Goal: Navigation & Orientation: Find specific page/section

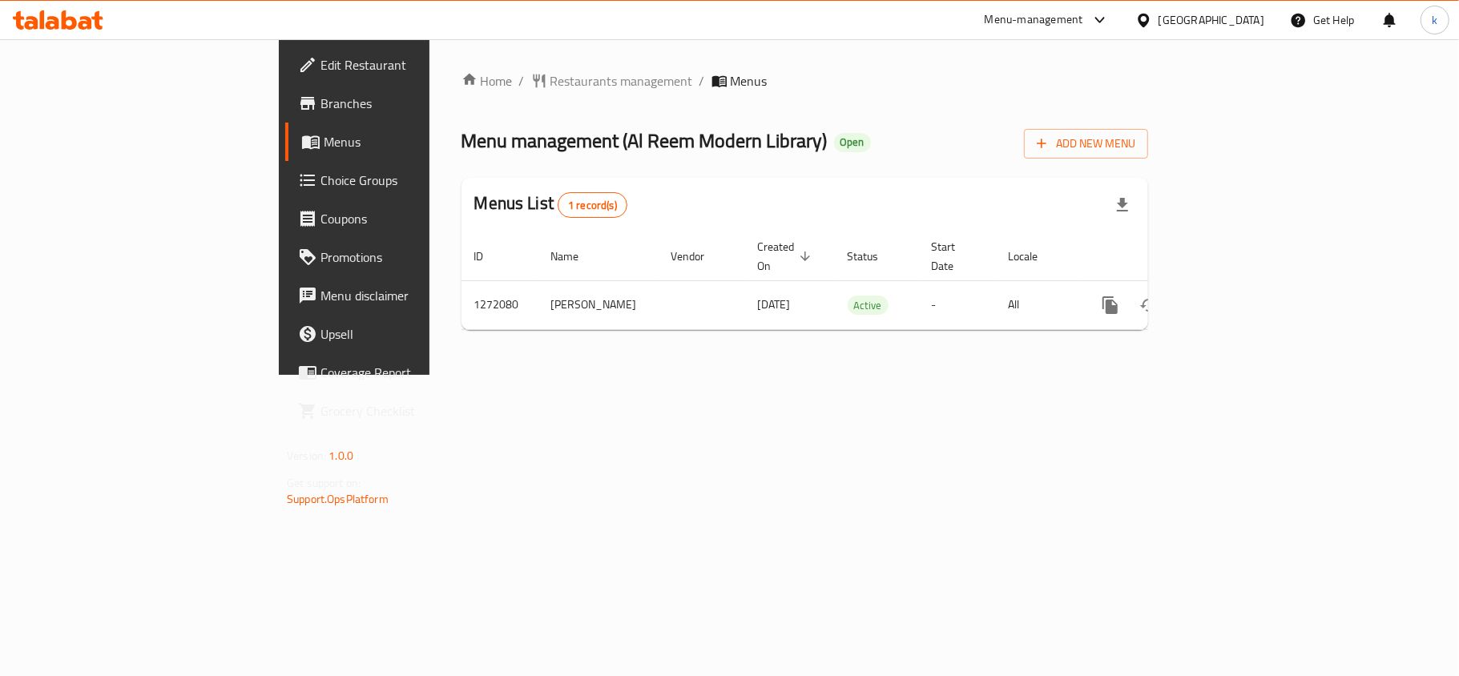
click at [1247, 22] on div "[GEOGRAPHIC_DATA]" at bounding box center [1211, 20] width 106 height 18
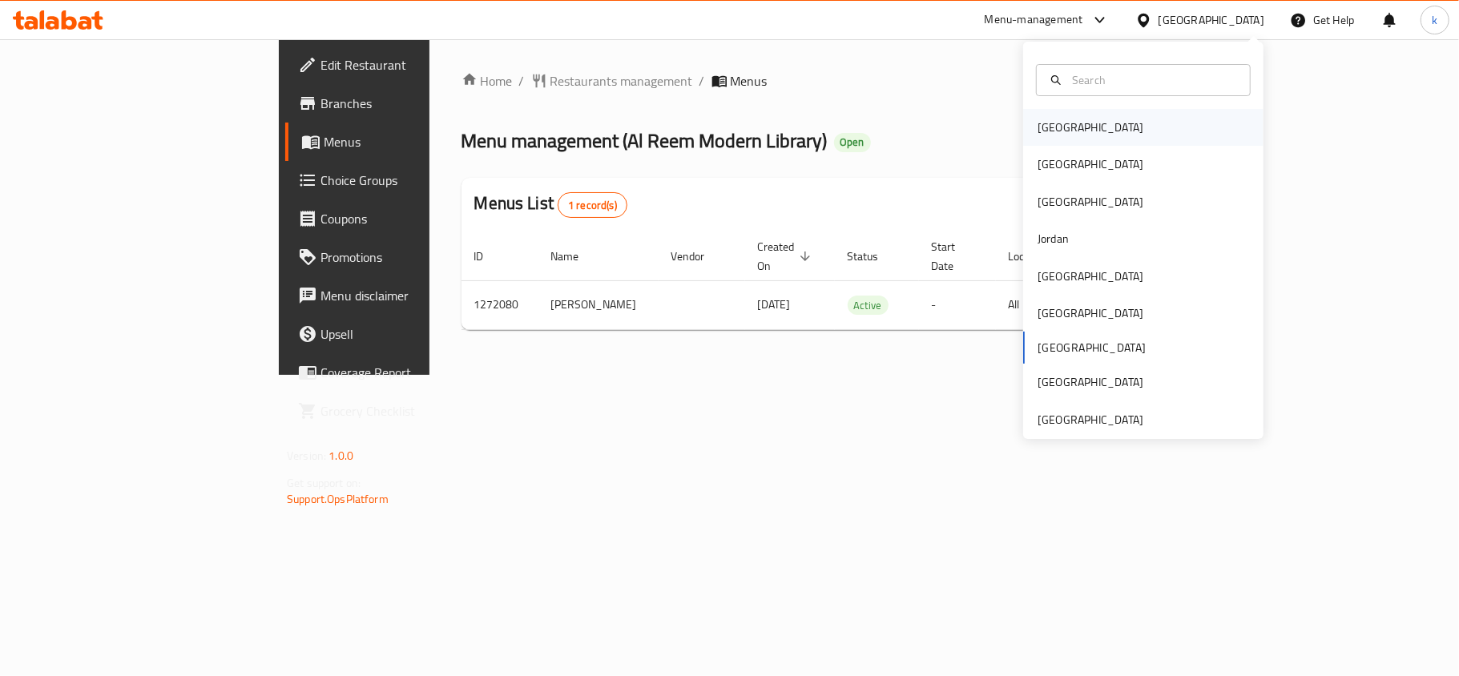
click at [1052, 136] on div "[GEOGRAPHIC_DATA]" at bounding box center [1090, 128] width 106 height 18
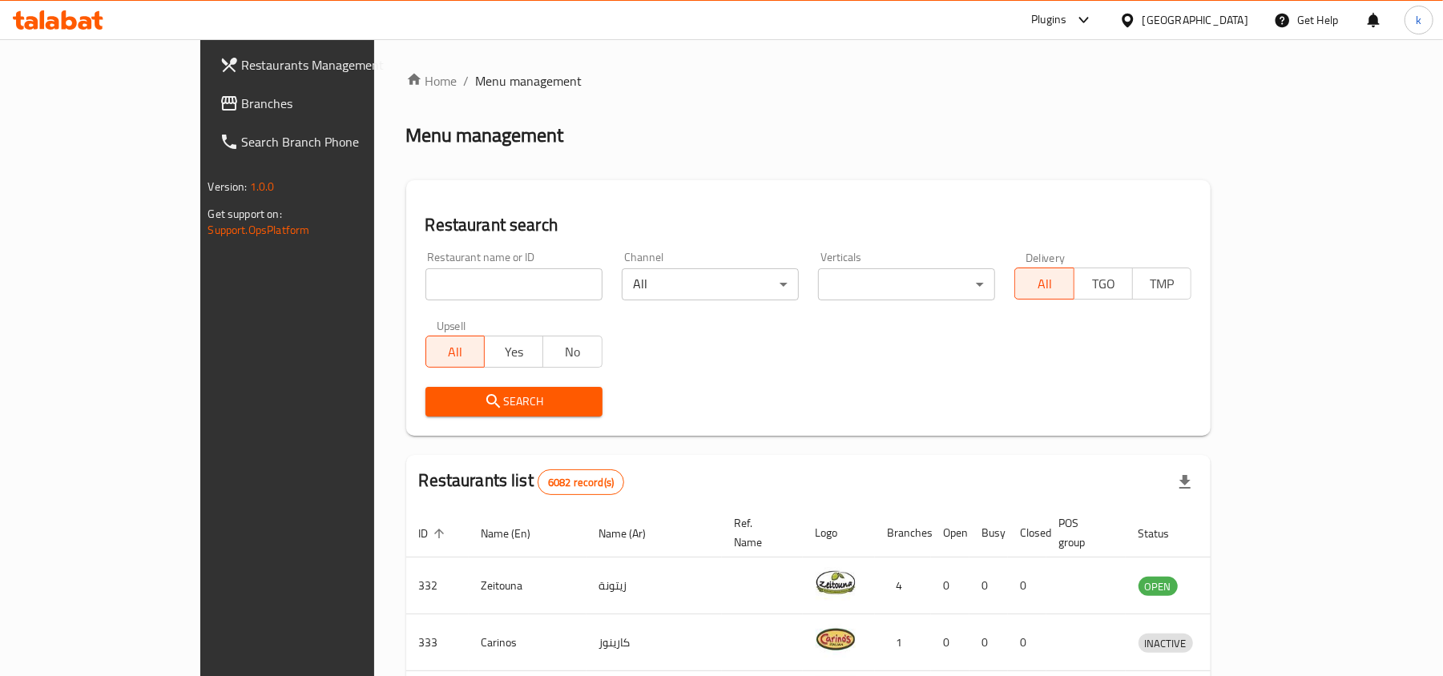
click at [1245, 21] on div "[GEOGRAPHIC_DATA]" at bounding box center [1195, 20] width 106 height 18
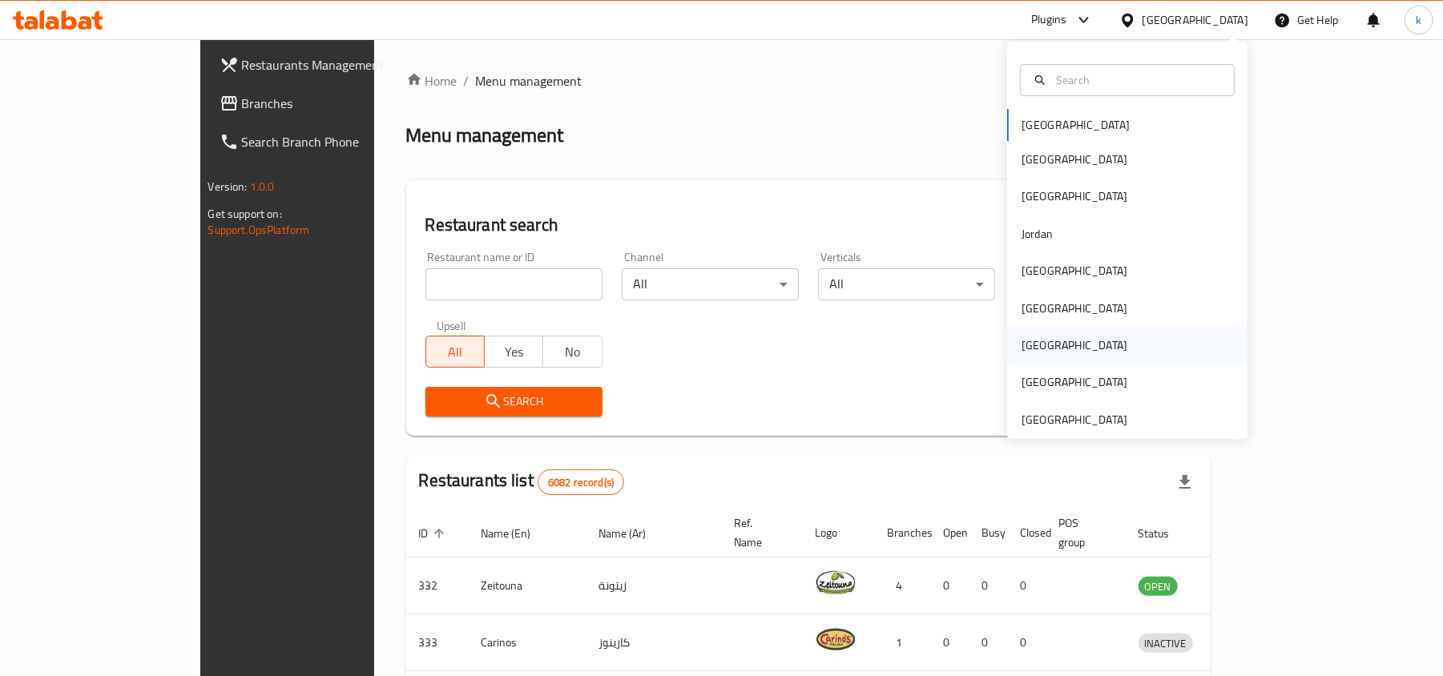
click at [1022, 352] on div "[GEOGRAPHIC_DATA]" at bounding box center [1074, 345] width 106 height 18
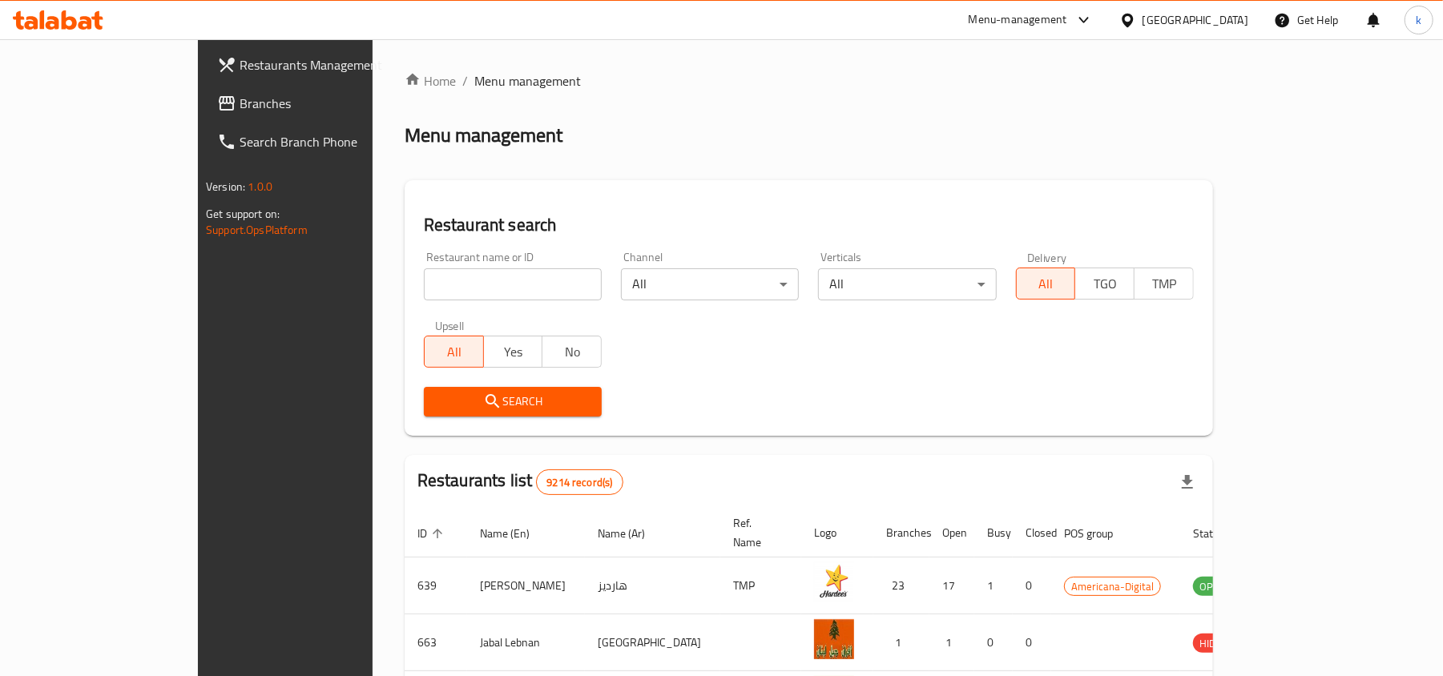
click at [424, 286] on input "search" at bounding box center [513, 284] width 178 height 32
click at [239, 101] on span "Branches" at bounding box center [332, 103] width 187 height 19
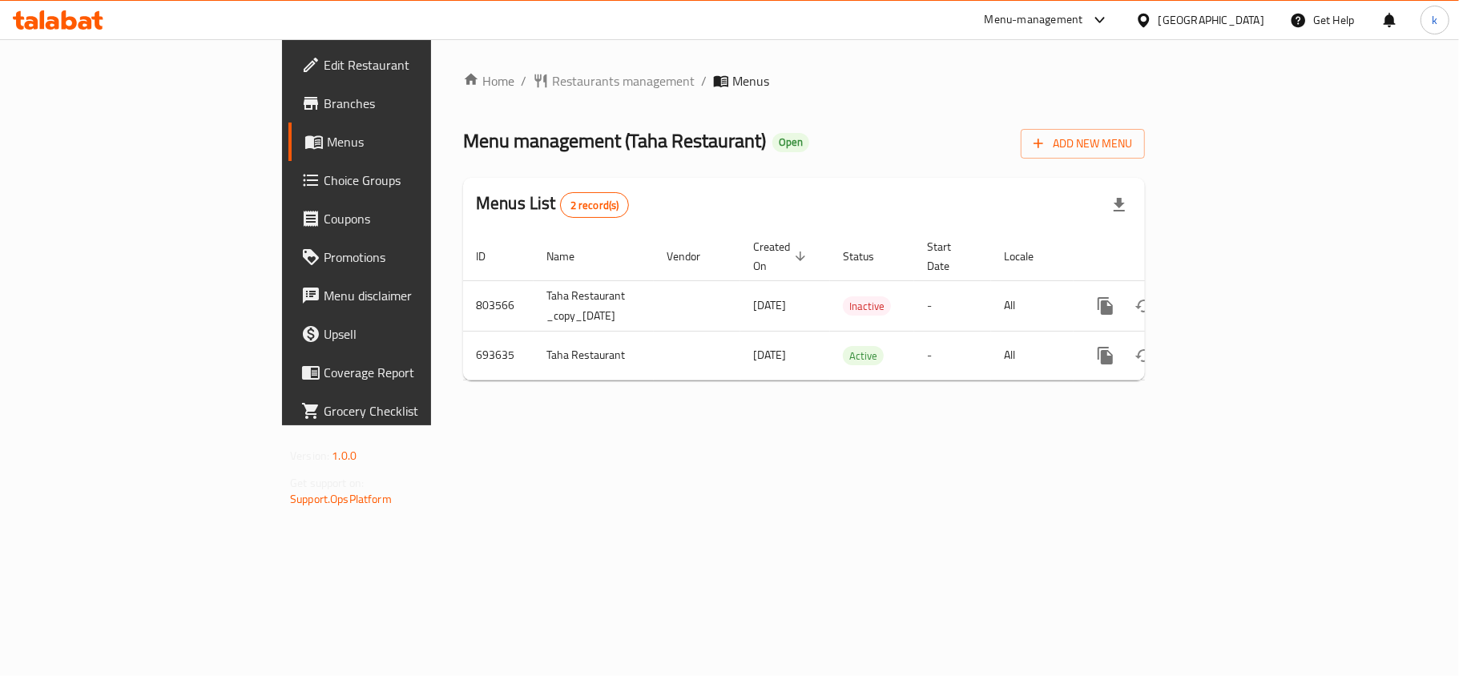
drag, startPoint x: 433, startPoint y: 466, endPoint x: 14, endPoint y: 418, distance: 421.7
click at [431, 425] on div "Home / Restaurants management / Menus Menu management ( Taha Restaurant ) Open …" at bounding box center [804, 232] width 746 height 386
click at [1244, 18] on div "[GEOGRAPHIC_DATA]" at bounding box center [1211, 20] width 106 height 18
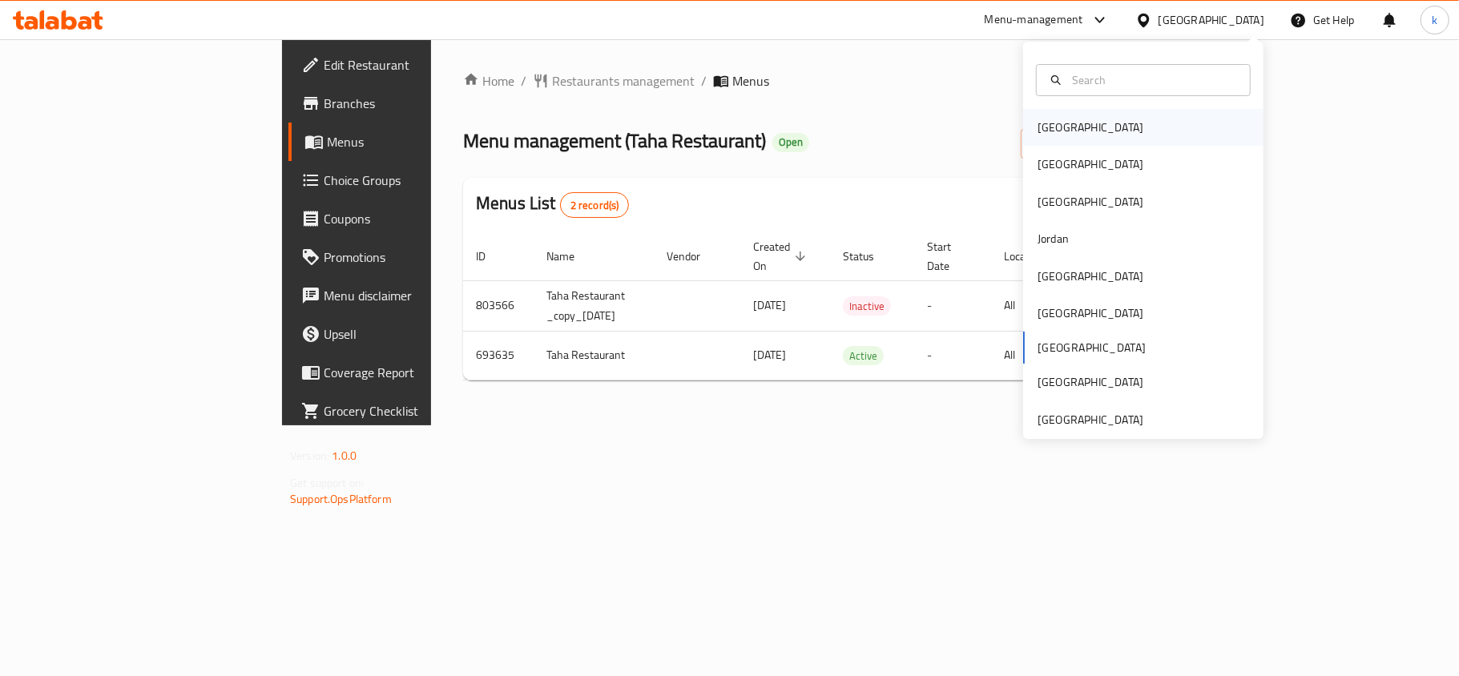
click at [1052, 129] on div "[GEOGRAPHIC_DATA]" at bounding box center [1090, 128] width 106 height 18
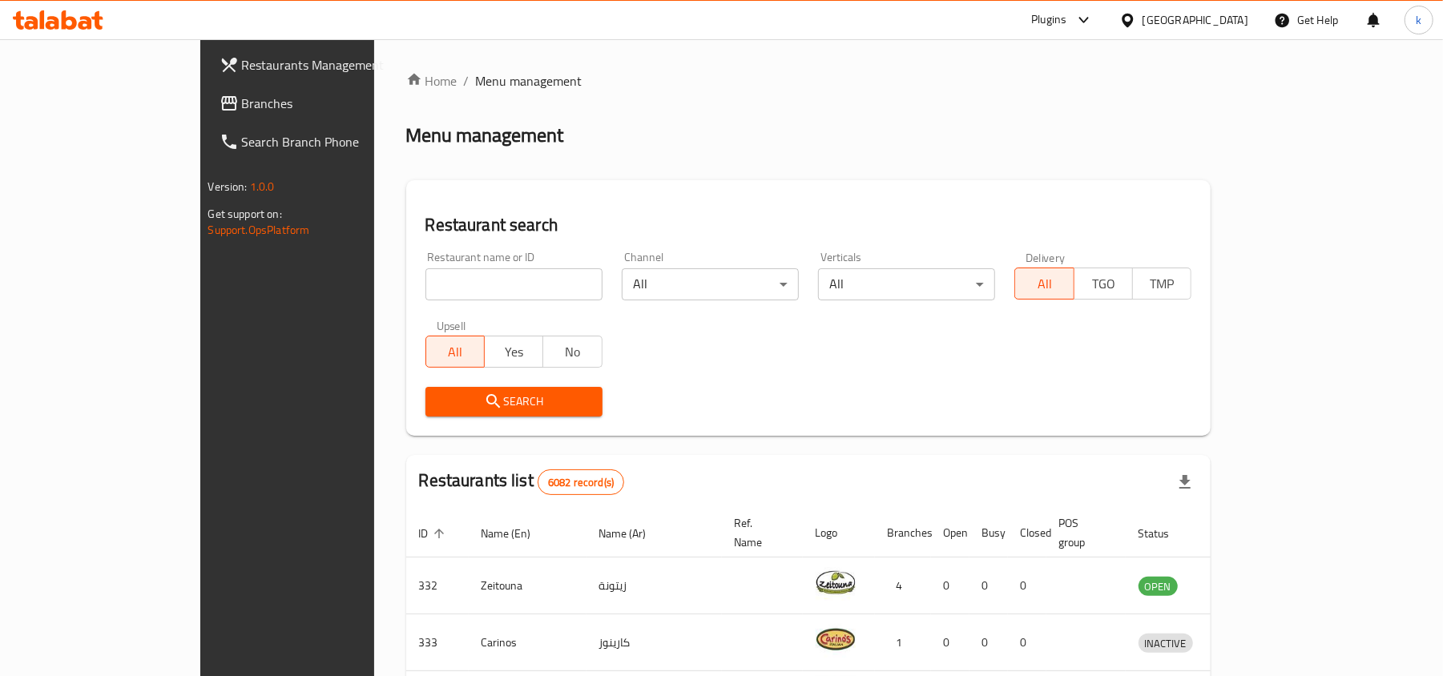
click at [1230, 14] on div "[GEOGRAPHIC_DATA]" at bounding box center [1195, 20] width 106 height 18
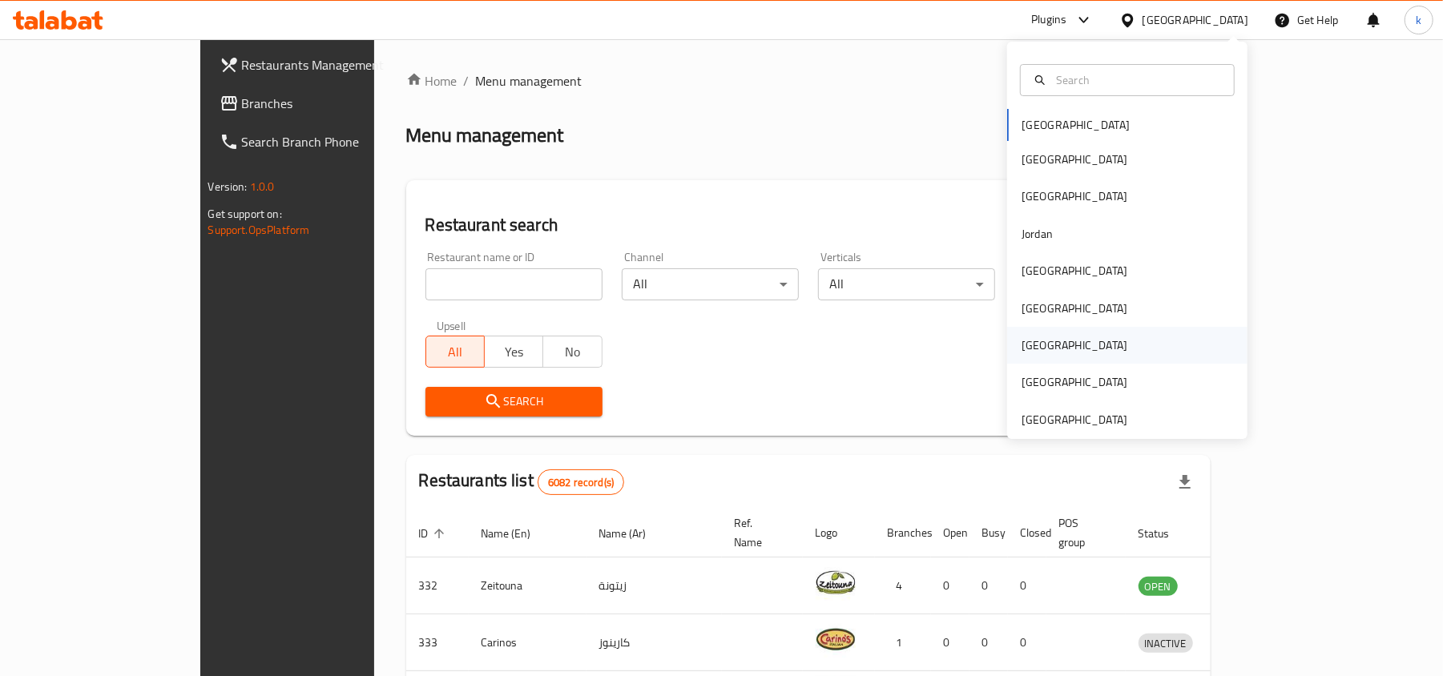
click at [1022, 348] on div "[GEOGRAPHIC_DATA]" at bounding box center [1074, 345] width 106 height 18
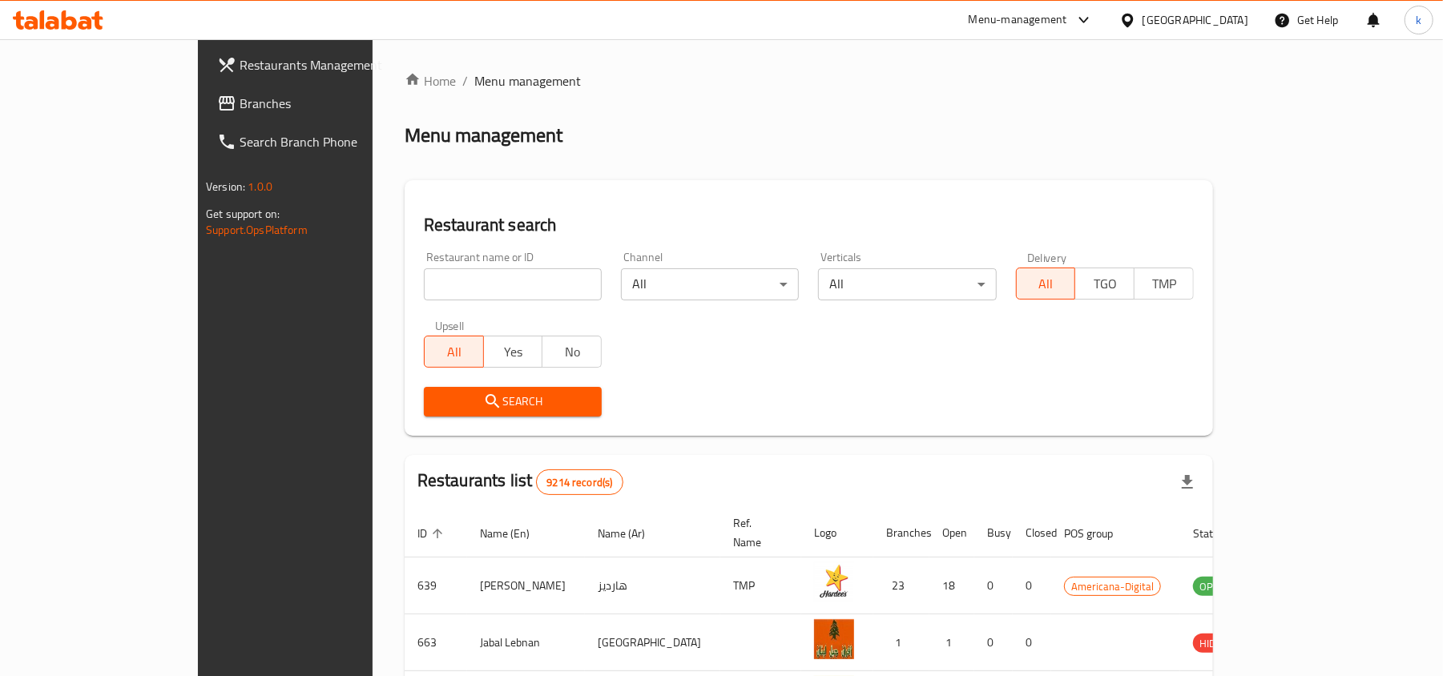
click at [424, 287] on input "search" at bounding box center [513, 284] width 178 height 32
click at [239, 107] on span "Branches" at bounding box center [332, 103] width 187 height 19
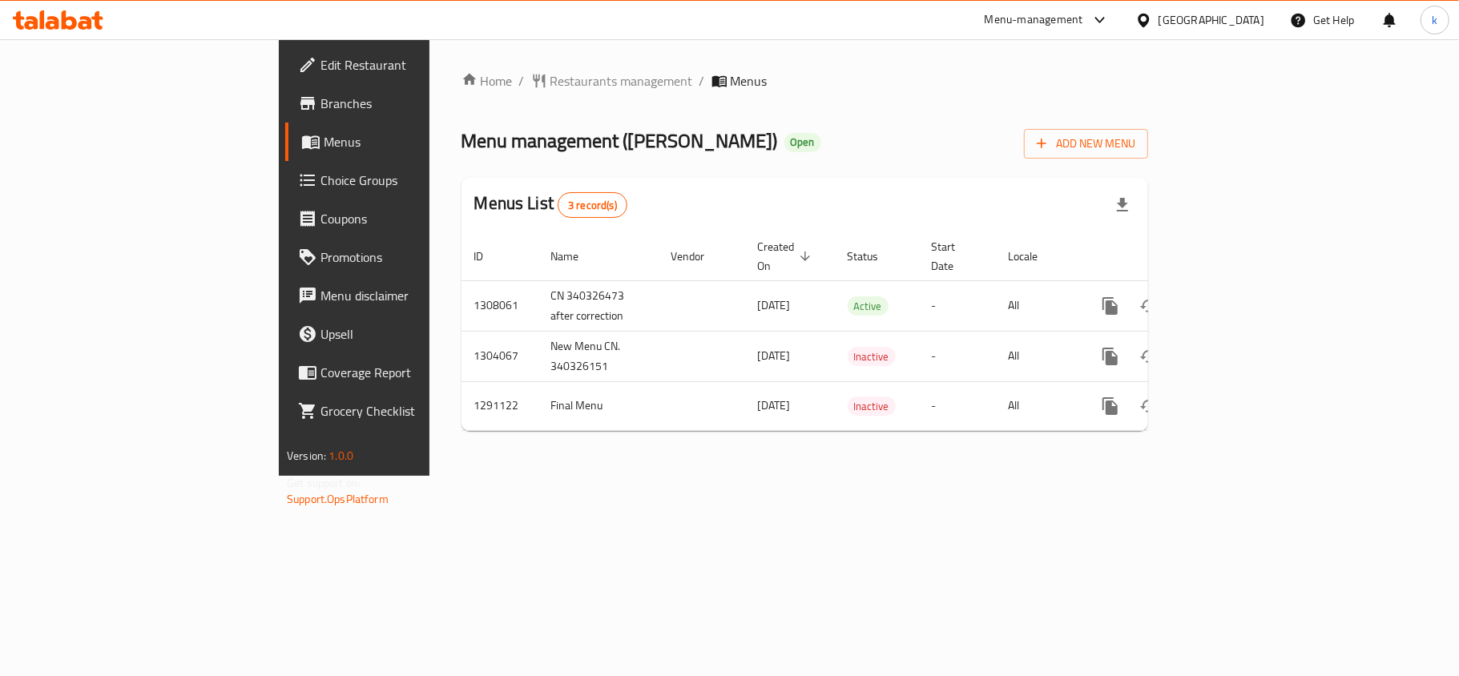
click at [1180, 42] on div "Home / Restaurants management / Menus Menu management ( Lu Gelato ) Open Add Ne…" at bounding box center [804, 257] width 751 height 437
click at [1256, 27] on div "[GEOGRAPHIC_DATA]" at bounding box center [1211, 20] width 106 height 18
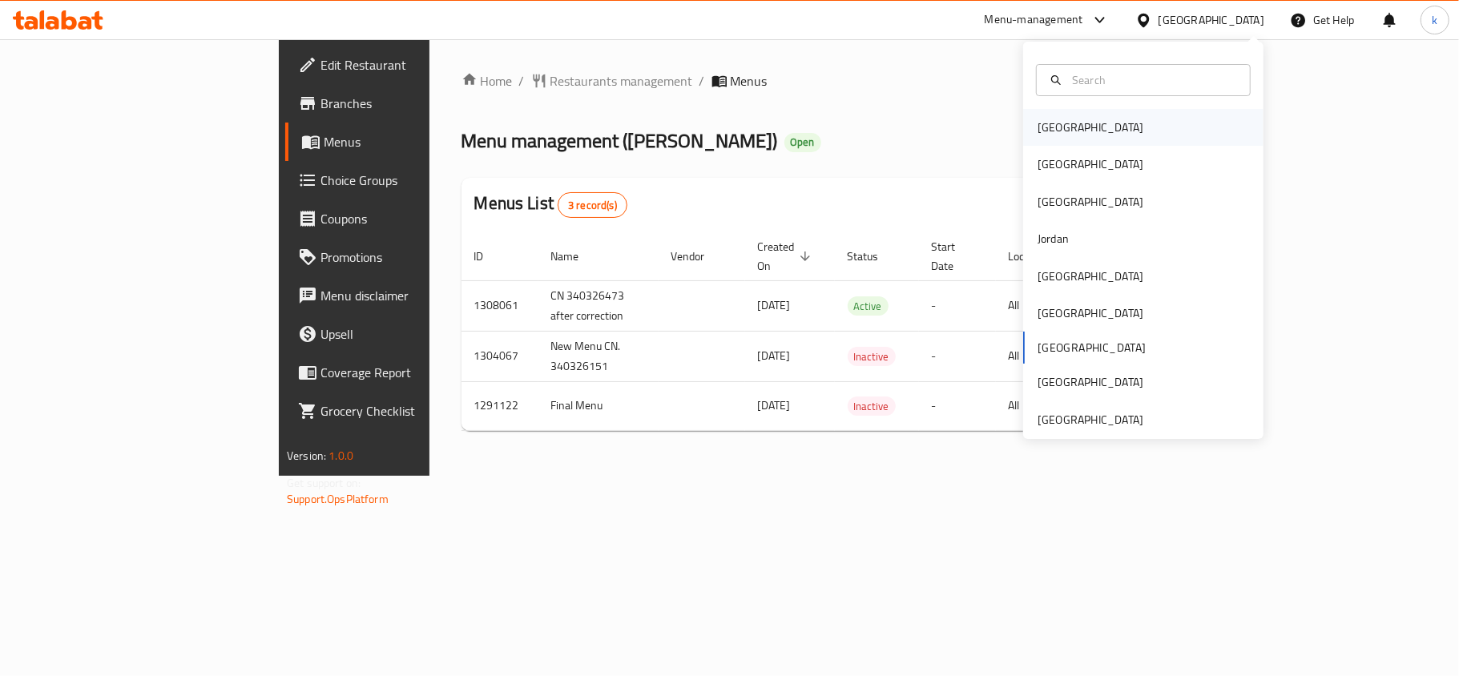
click at [1077, 129] on div "[GEOGRAPHIC_DATA]" at bounding box center [1143, 127] width 240 height 37
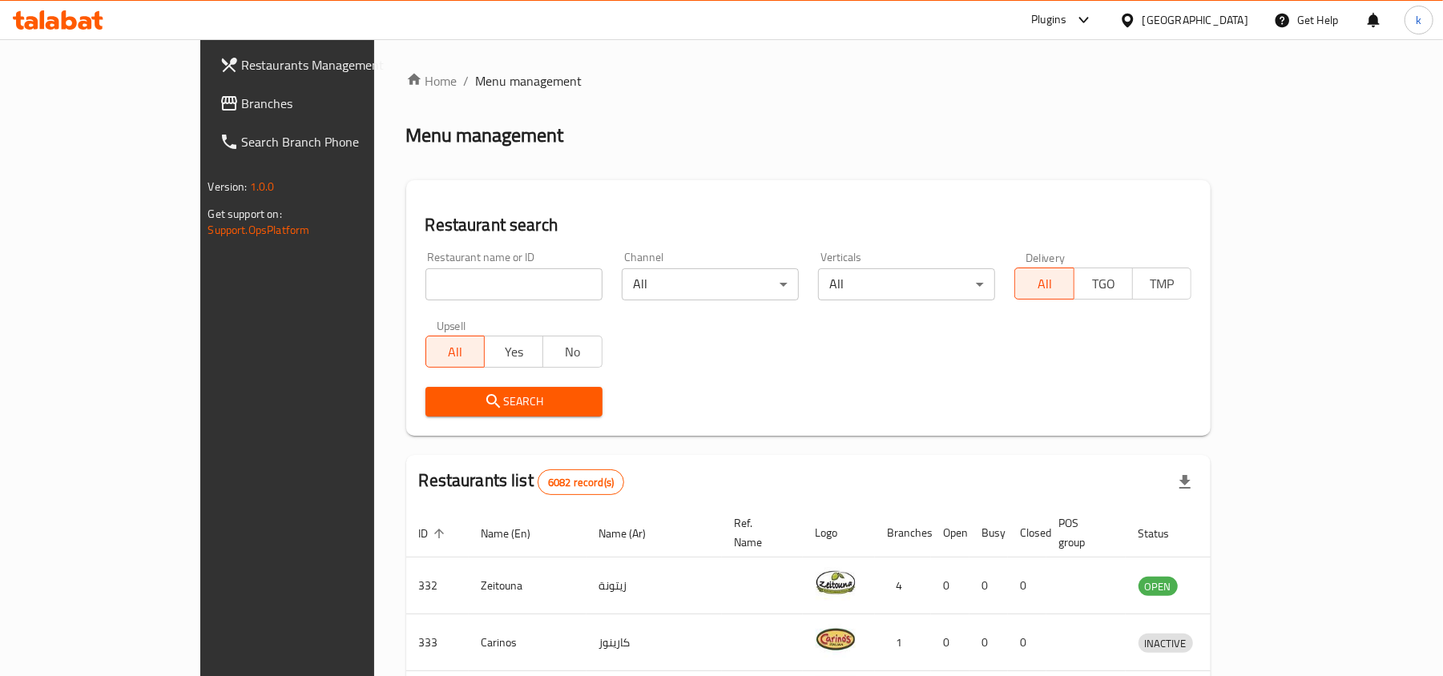
click at [1250, 14] on div "[GEOGRAPHIC_DATA]" at bounding box center [1183, 20] width 155 height 38
click at [1136, 19] on icon at bounding box center [1127, 20] width 17 height 17
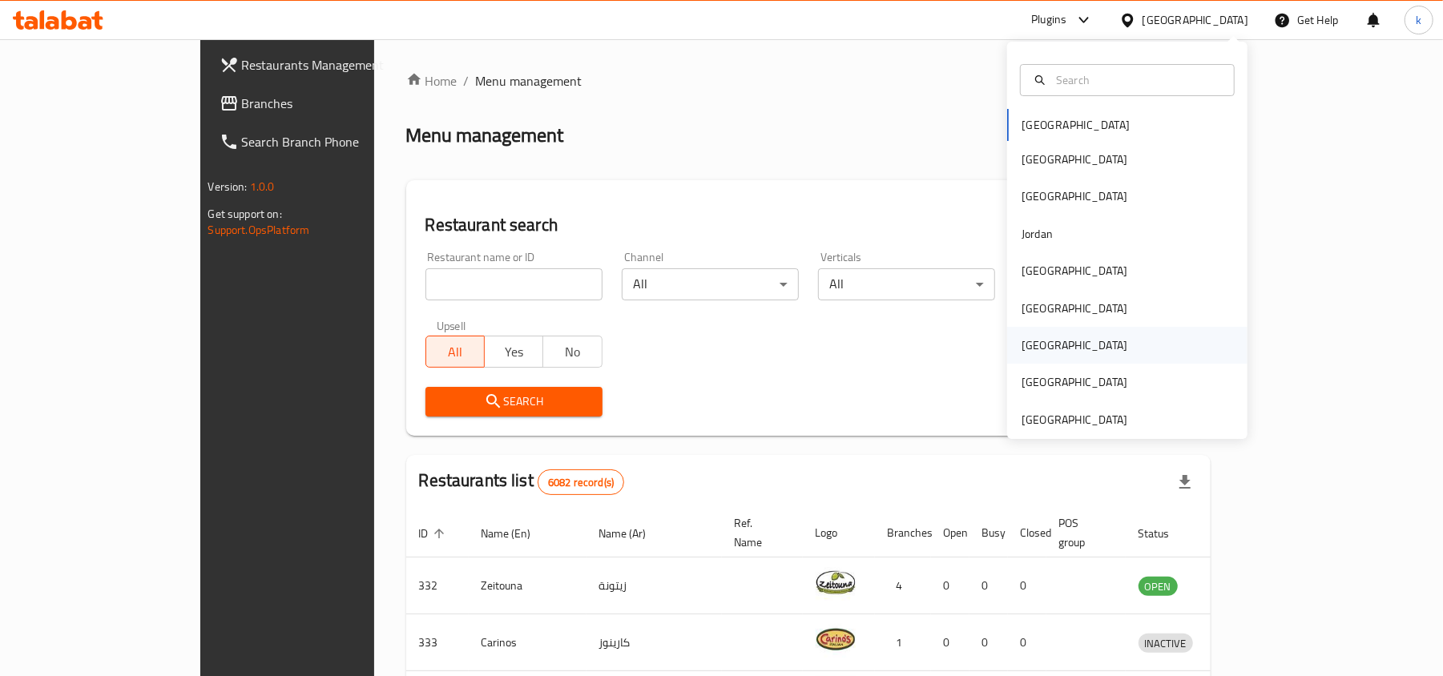
click at [1021, 351] on div "[GEOGRAPHIC_DATA]" at bounding box center [1074, 345] width 106 height 18
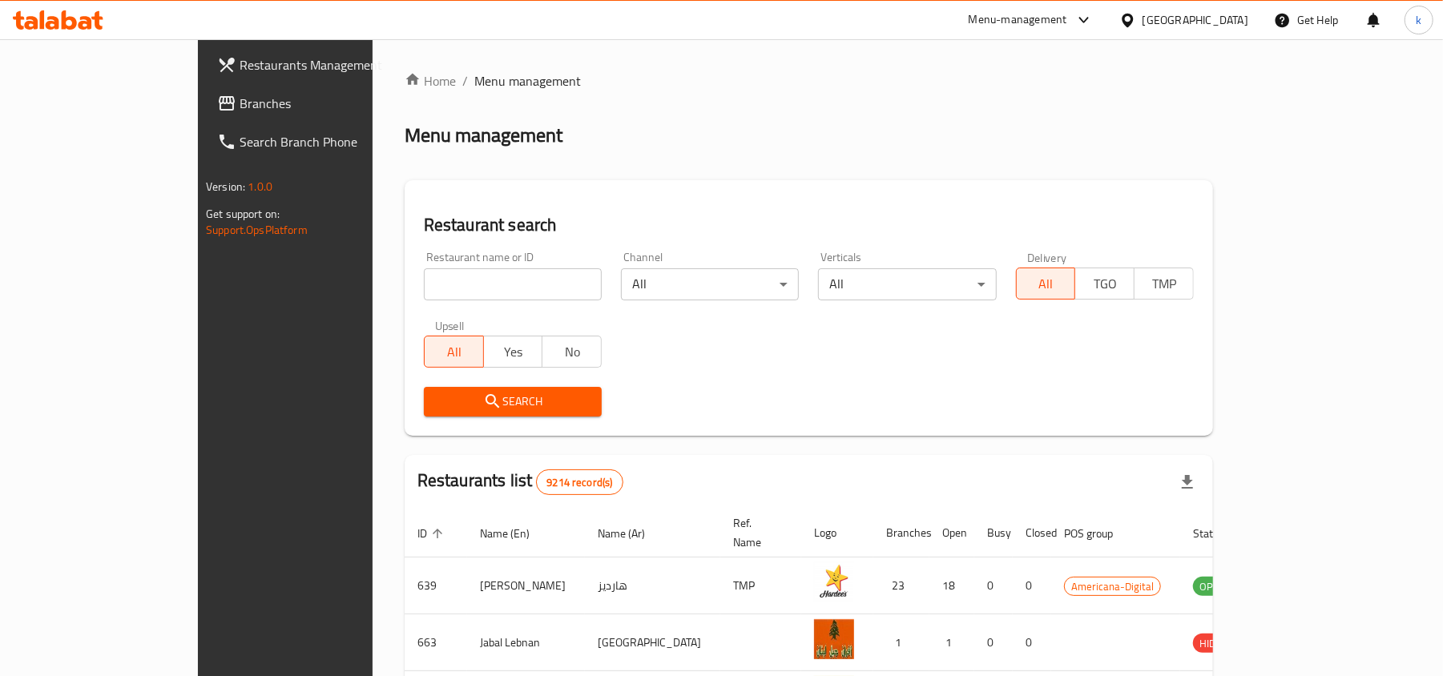
click at [239, 104] on span "Branches" at bounding box center [332, 103] width 187 height 19
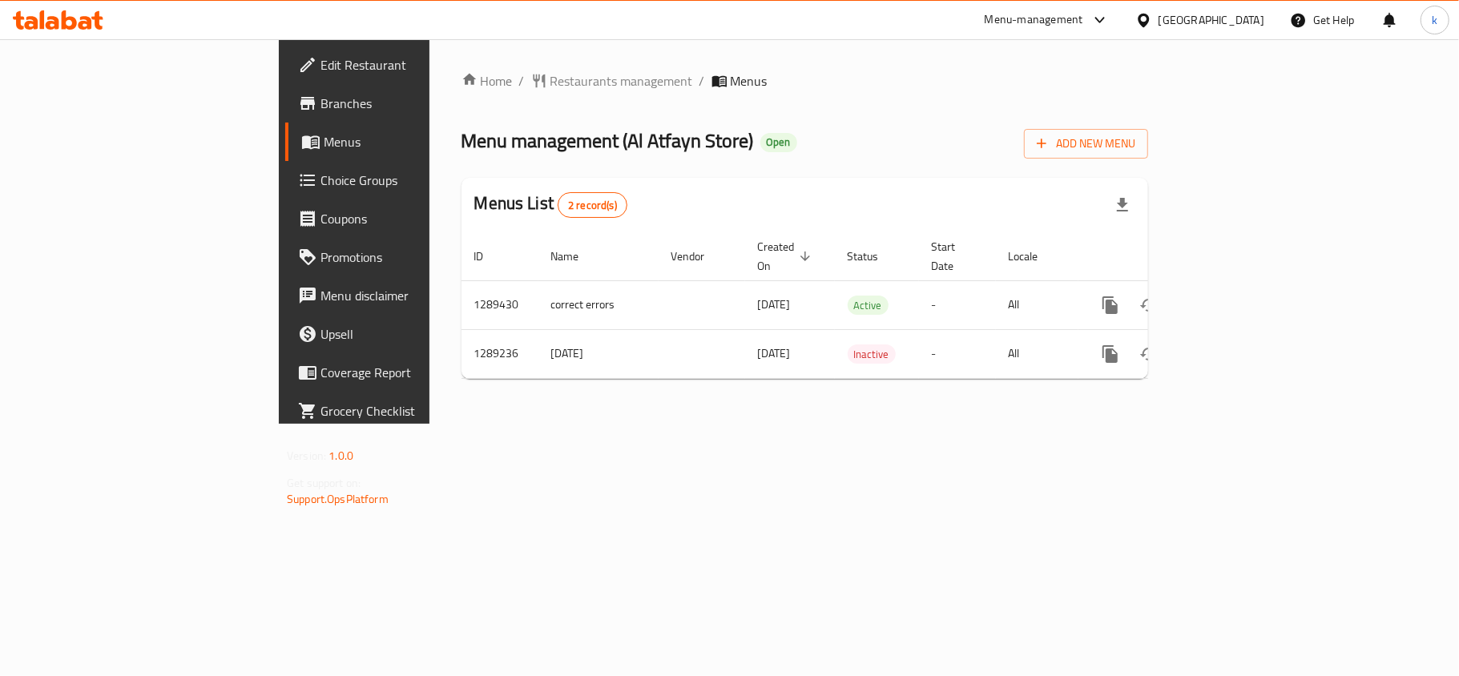
click at [1087, 424] on div "Home / Restaurants management / Menus Menu management ( Al Atfayn Store ) Open …" at bounding box center [804, 231] width 751 height 384
